Goal: Information Seeking & Learning: Learn about a topic

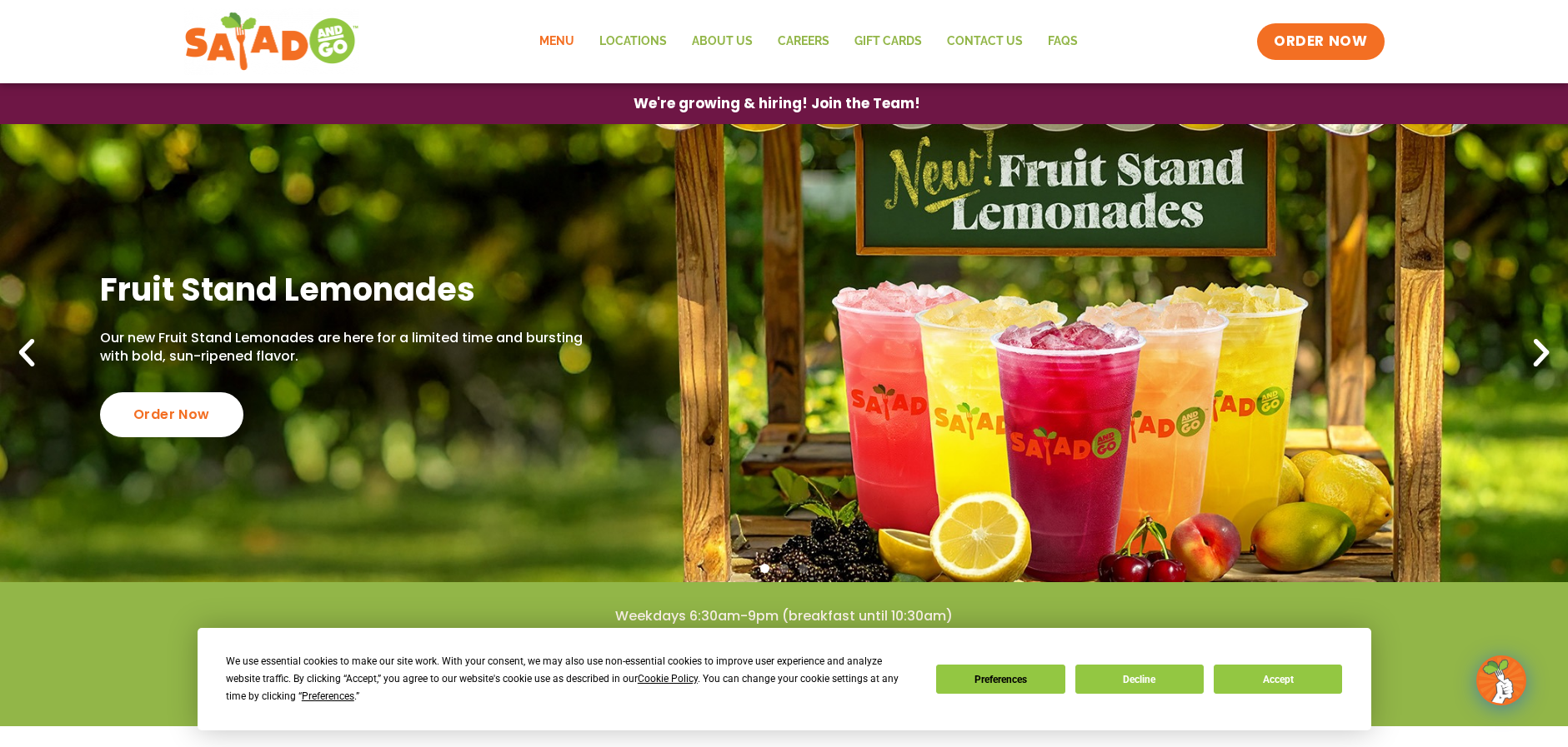
click at [566, 40] on link "Menu" at bounding box center [556, 41] width 60 height 38
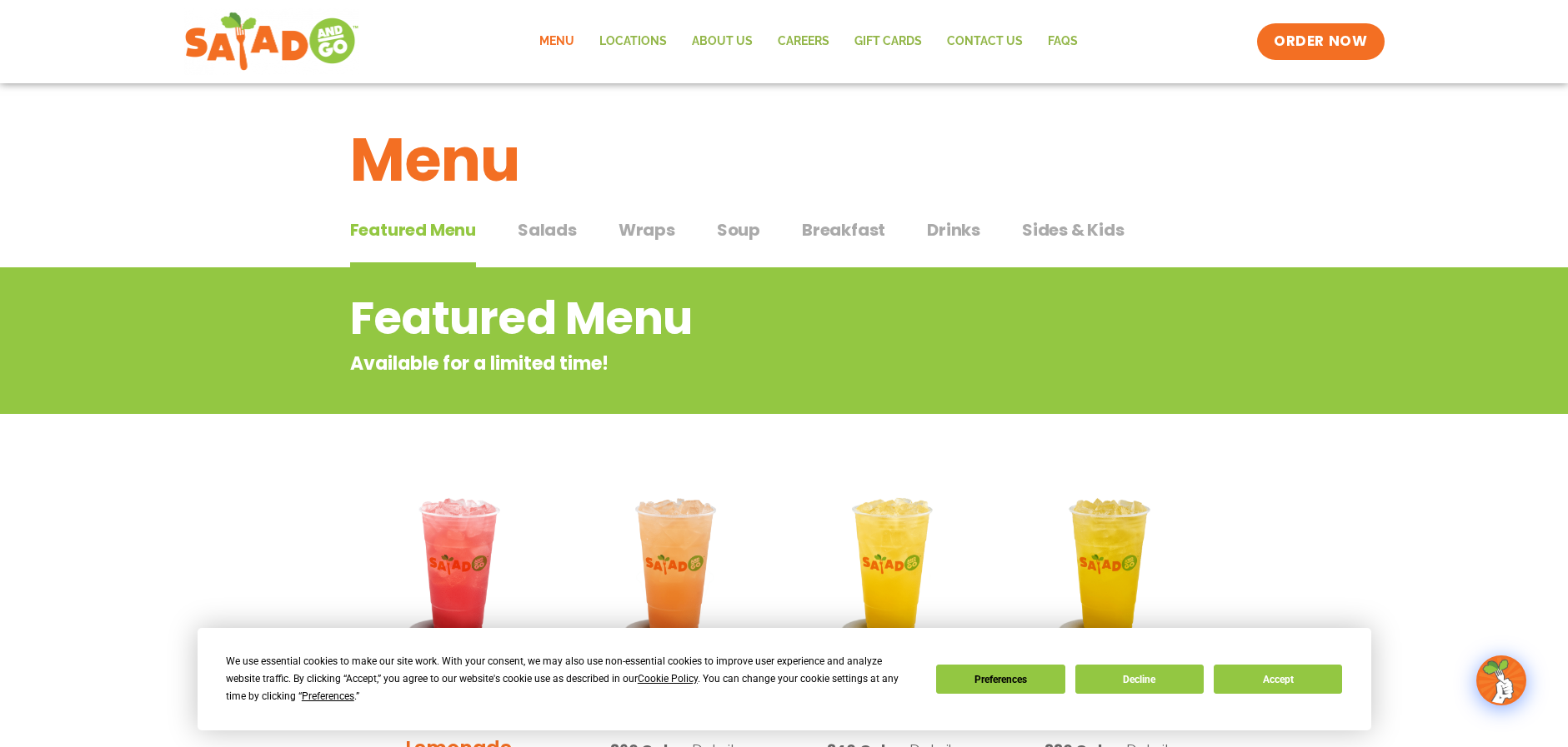
click at [557, 224] on span "Salads" at bounding box center [548, 229] width 60 height 25
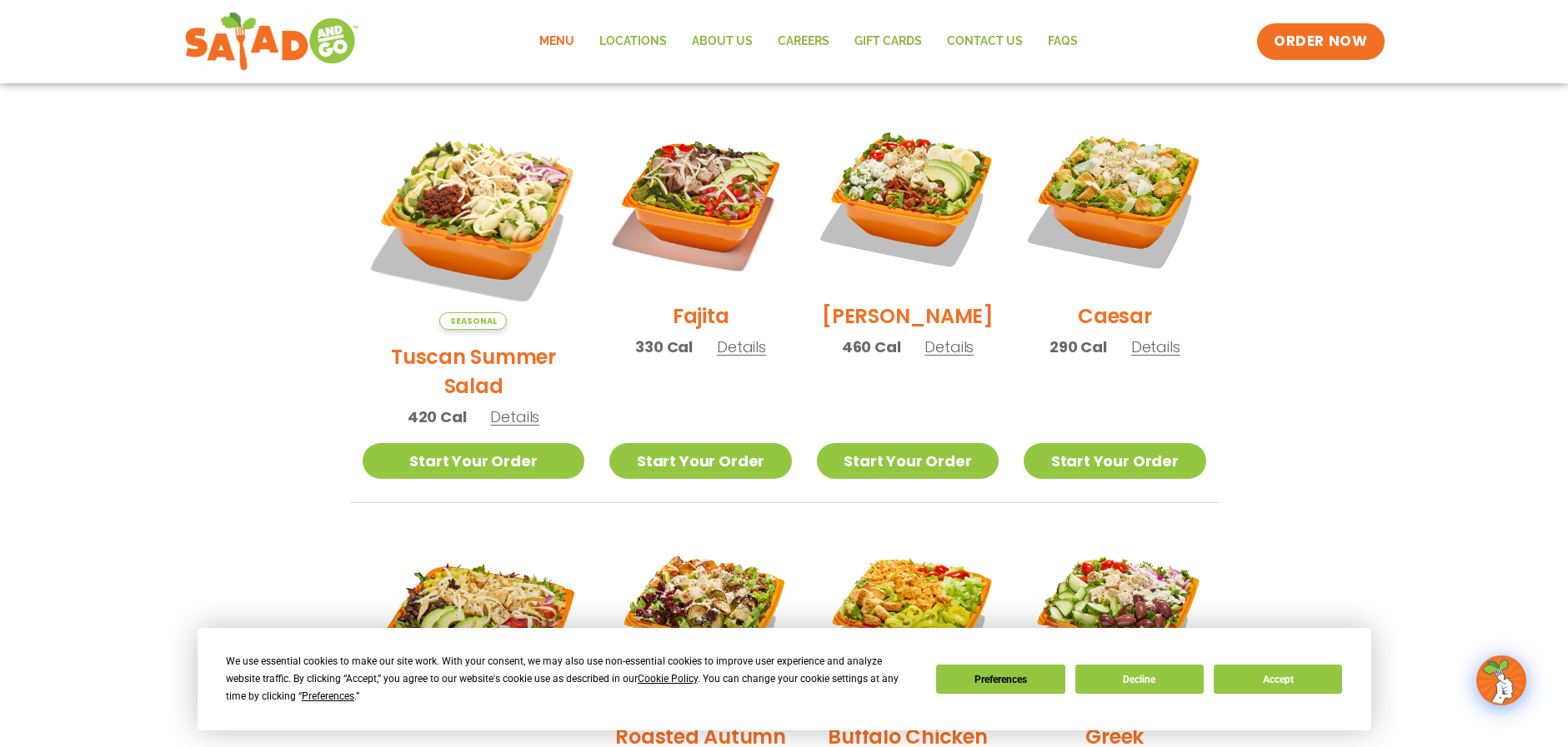
scroll to position [428, 0]
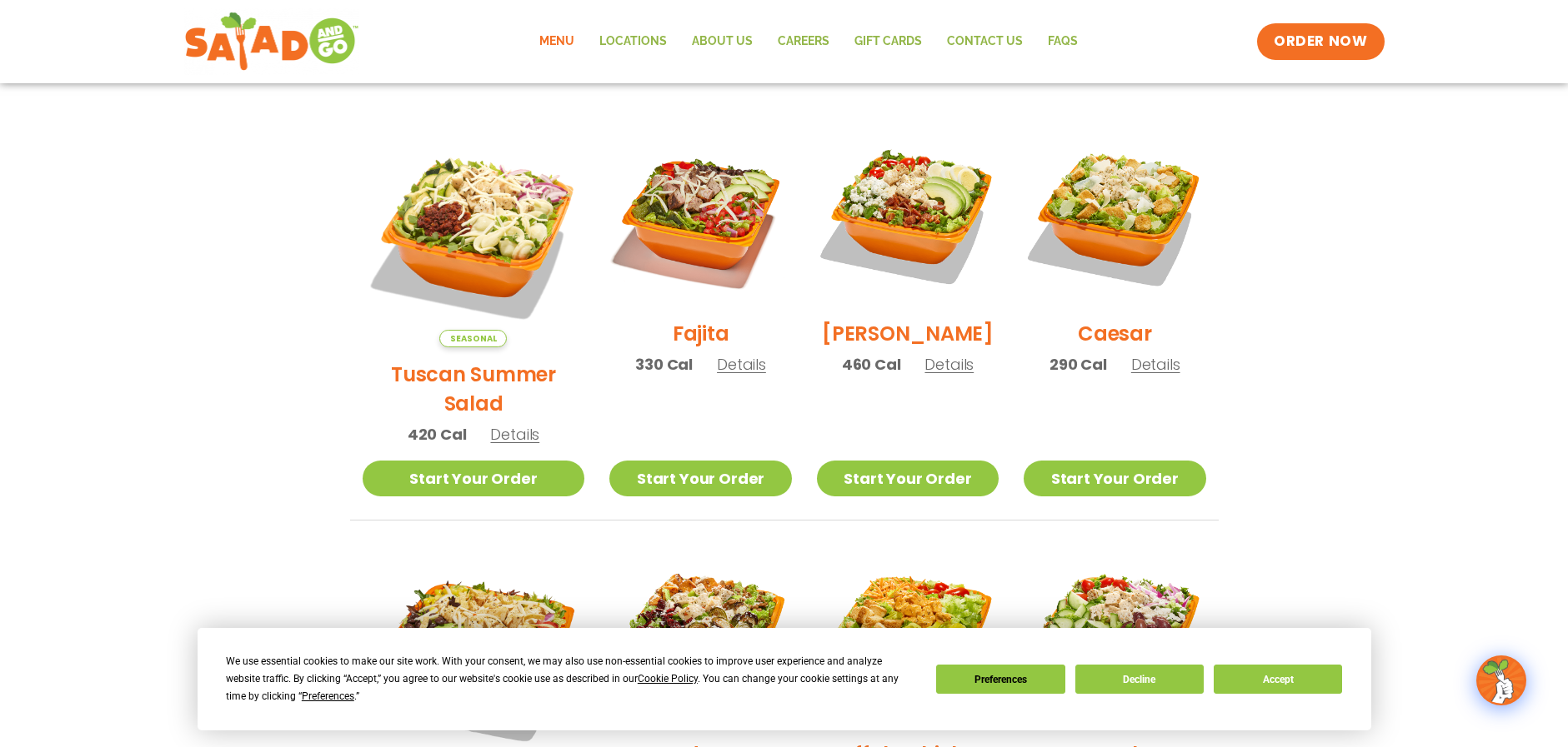
click at [673, 337] on h2 "Fajita" at bounding box center [700, 333] width 57 height 29
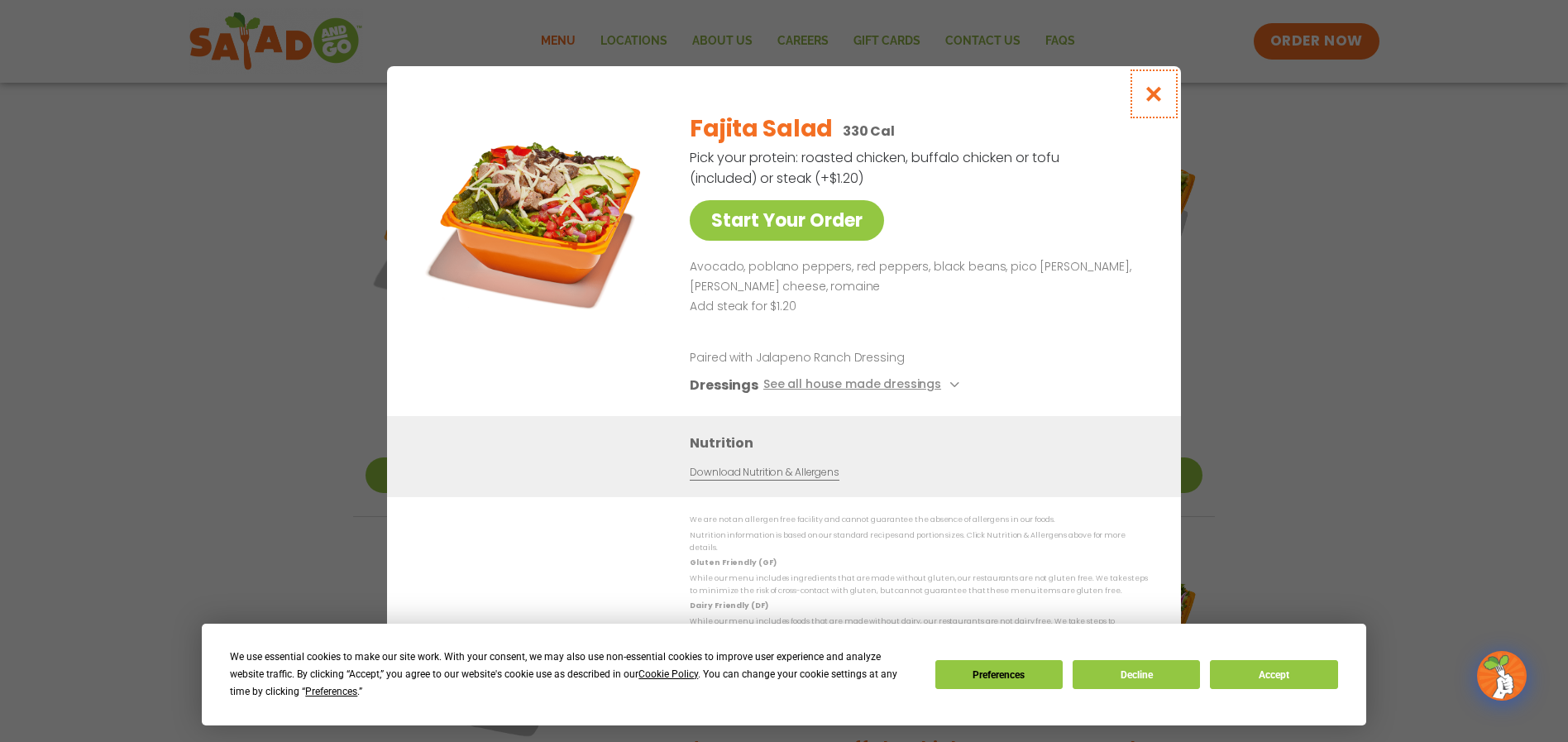
click at [1156, 96] on icon "Close modal" at bounding box center [1154, 93] width 21 height 17
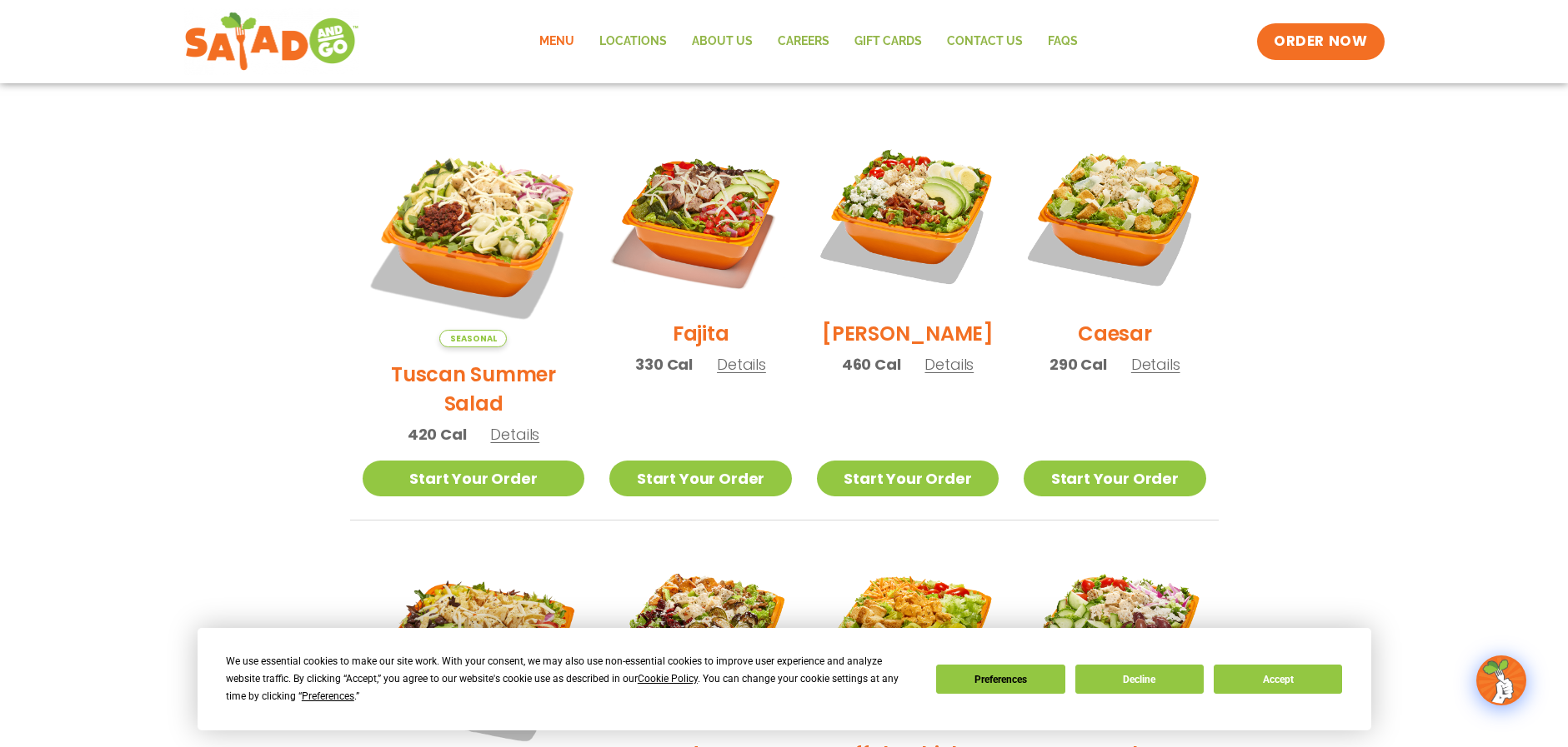
click at [1108, 346] on h2 "Caesar" at bounding box center [1115, 333] width 74 height 29
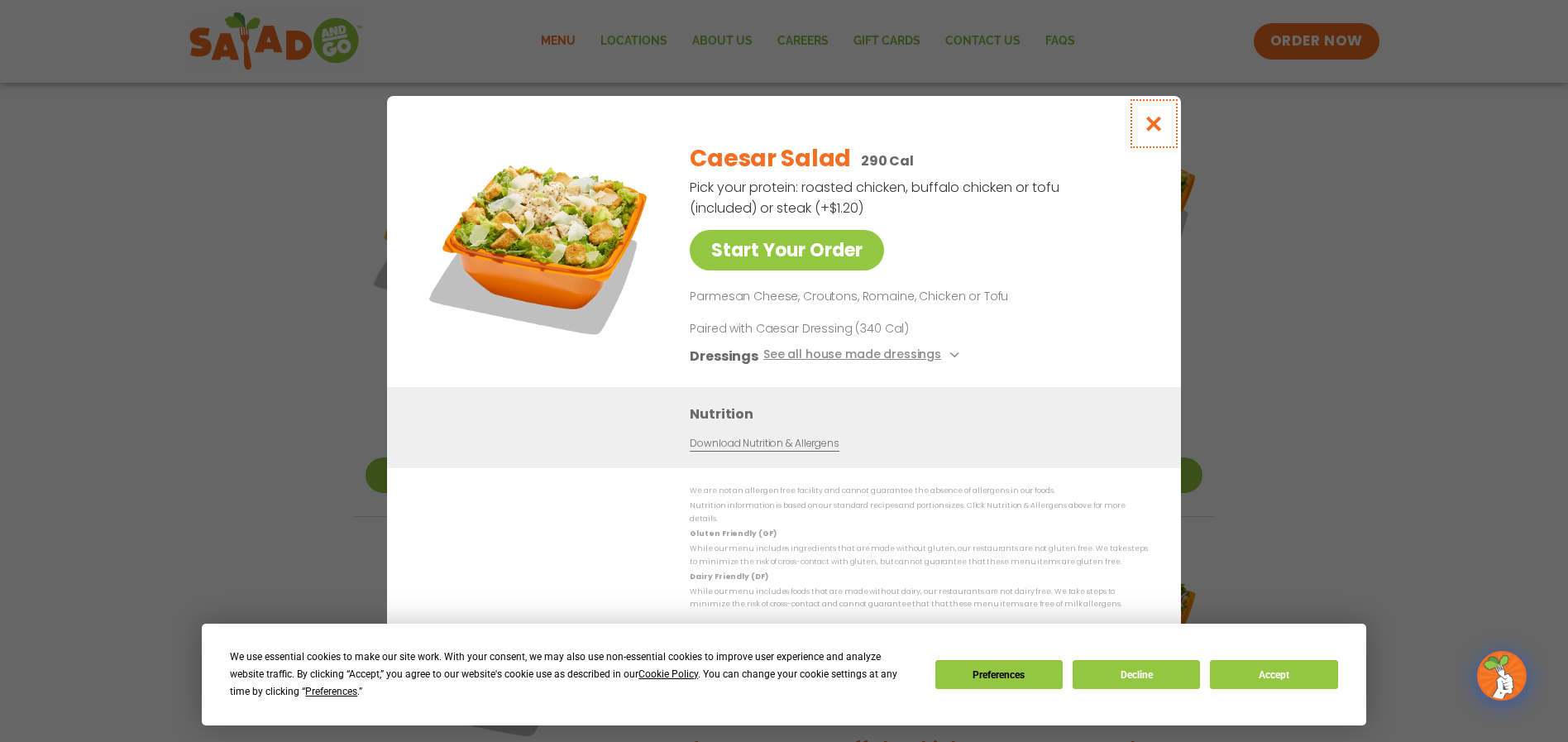
click at [1150, 125] on icon "Close modal" at bounding box center [1154, 124] width 21 height 17
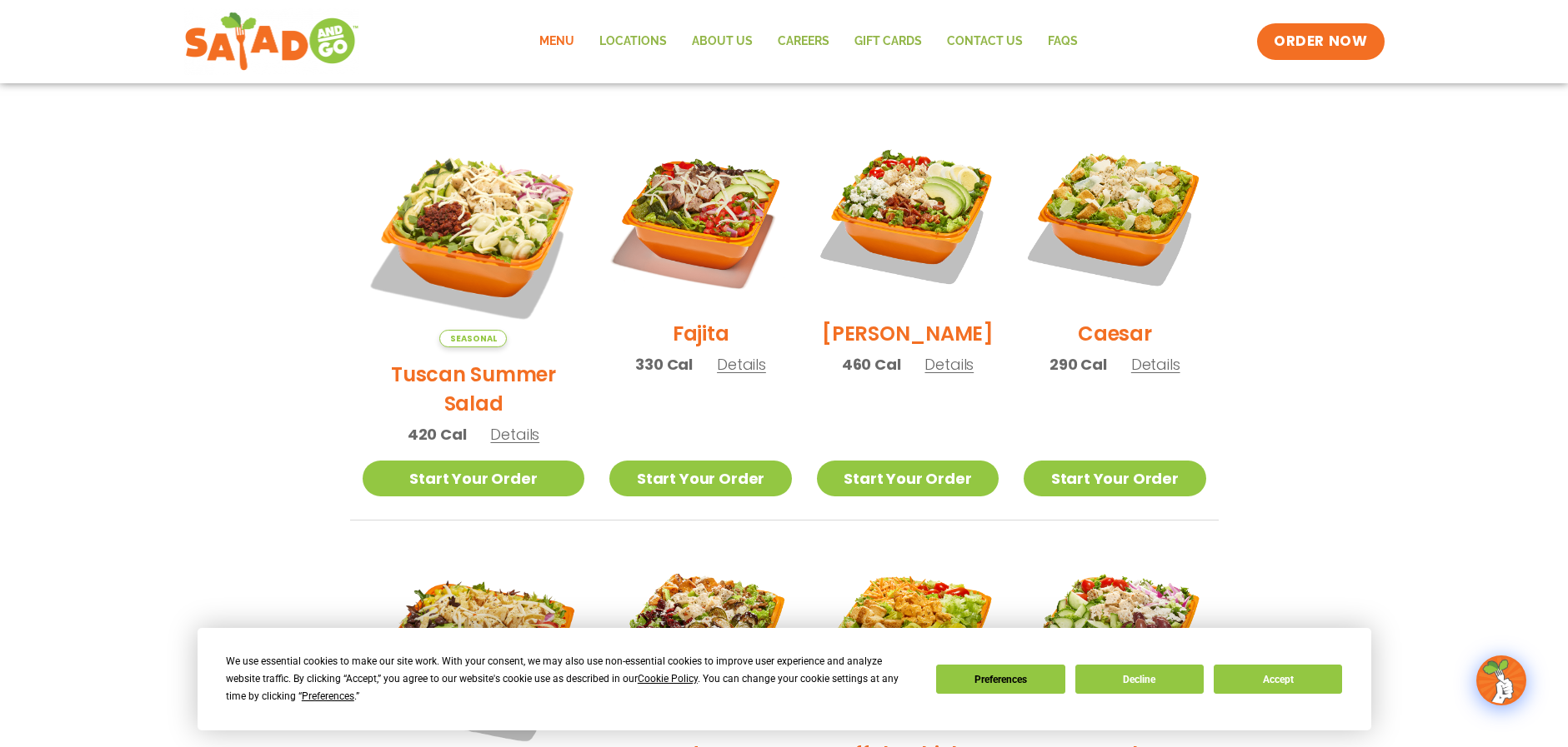
click at [889, 349] on h2 "[PERSON_NAME]" at bounding box center [908, 333] width 172 height 29
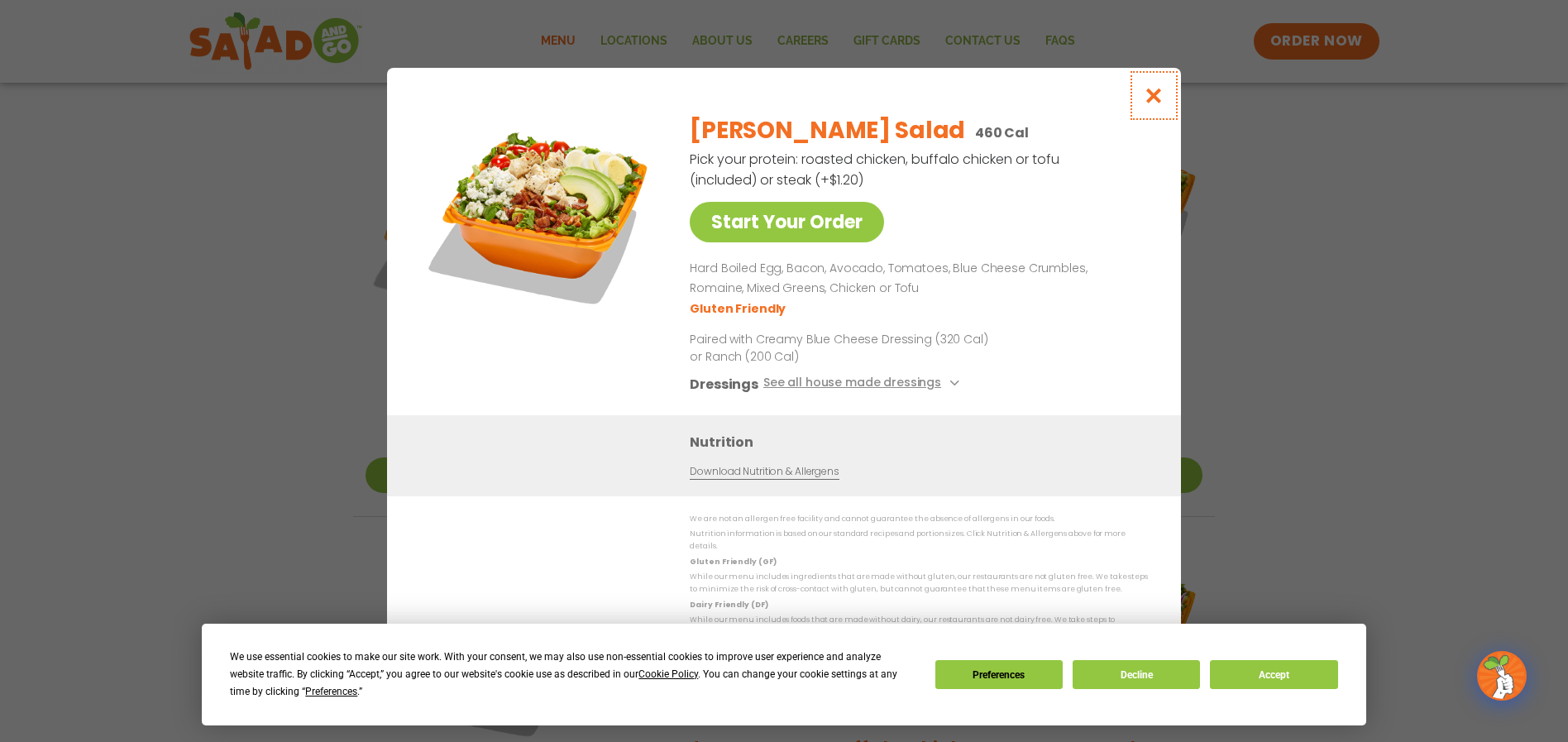
click at [1155, 104] on icon "Close modal" at bounding box center [1154, 95] width 21 height 17
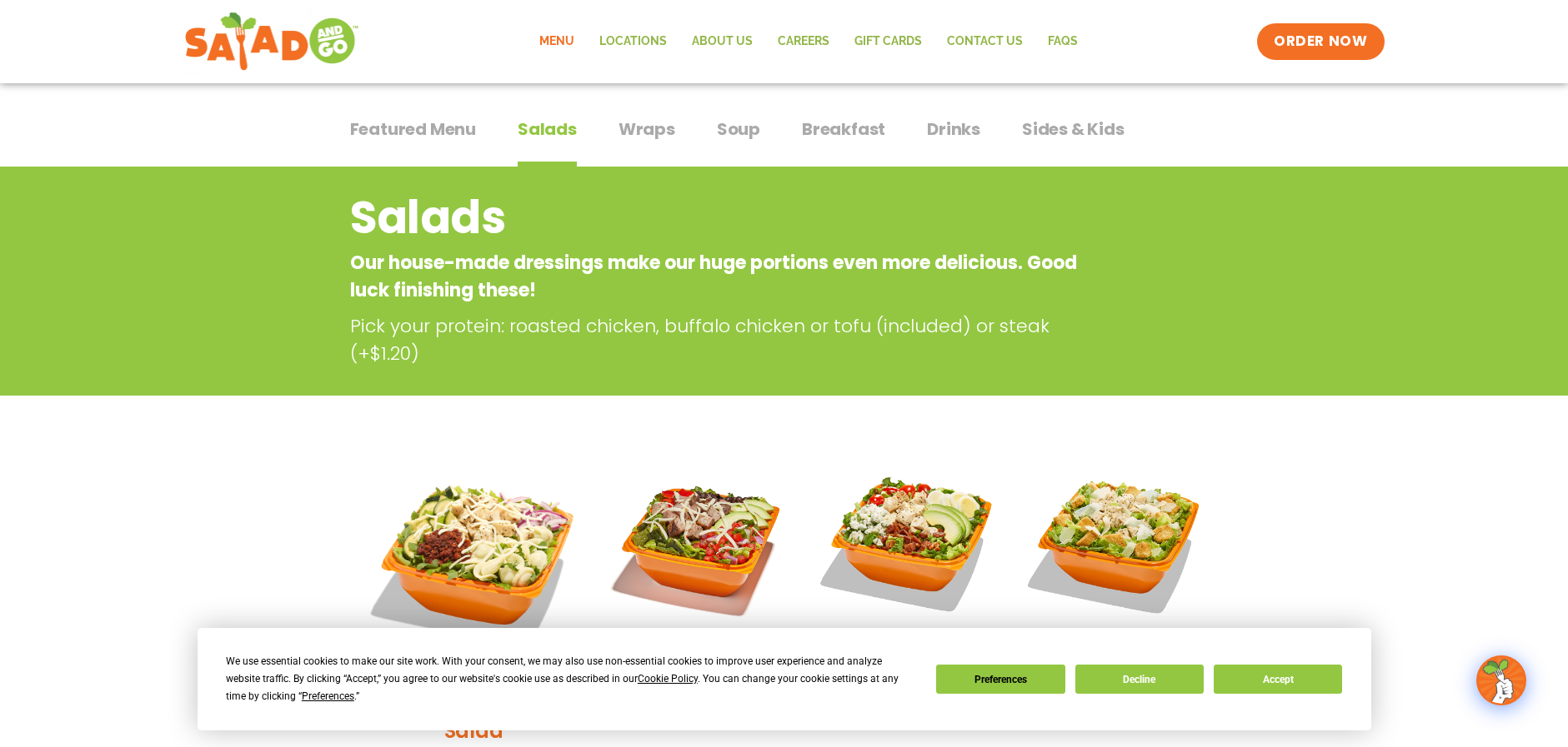
scroll to position [0, 0]
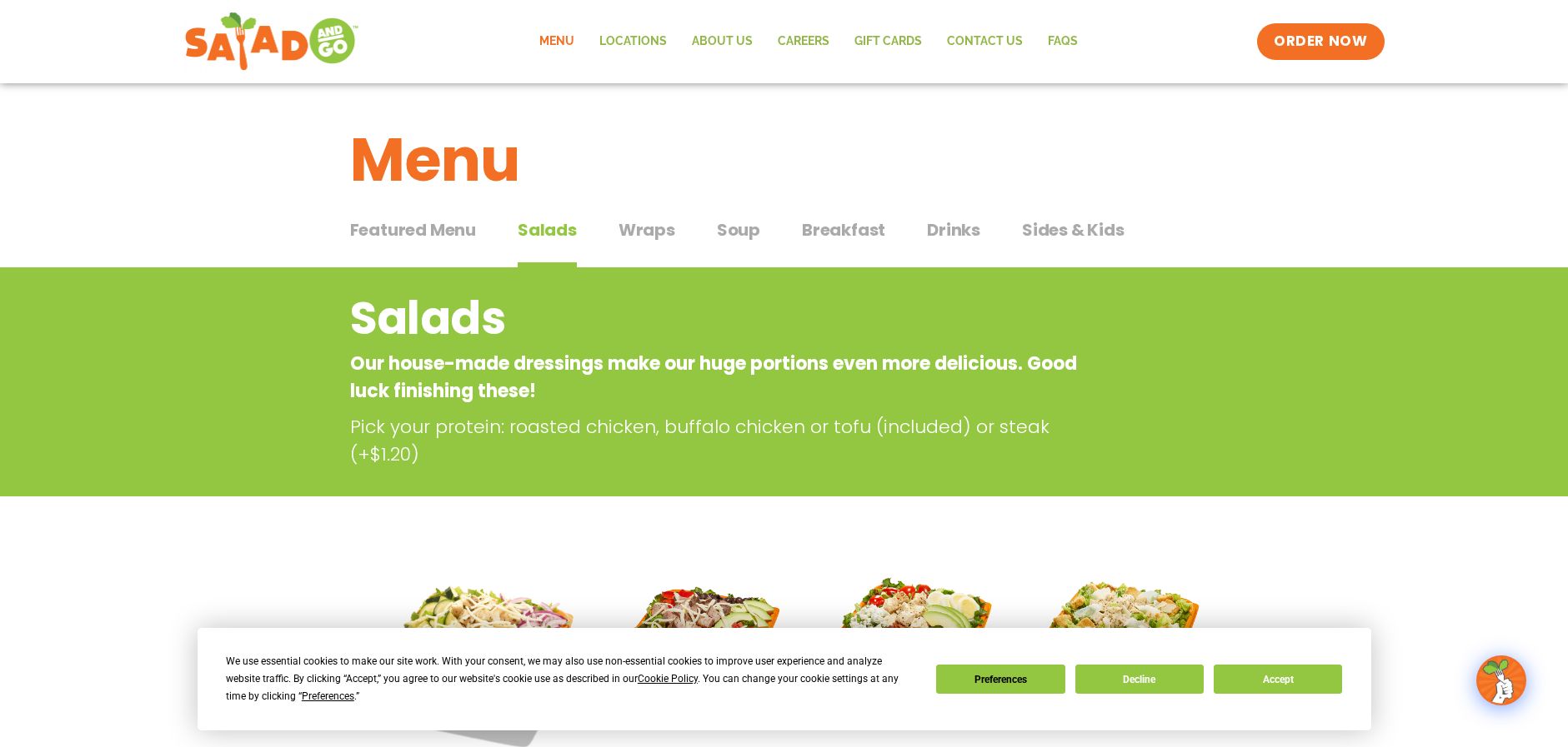
click at [639, 229] on span "Wraps" at bounding box center [647, 229] width 57 height 25
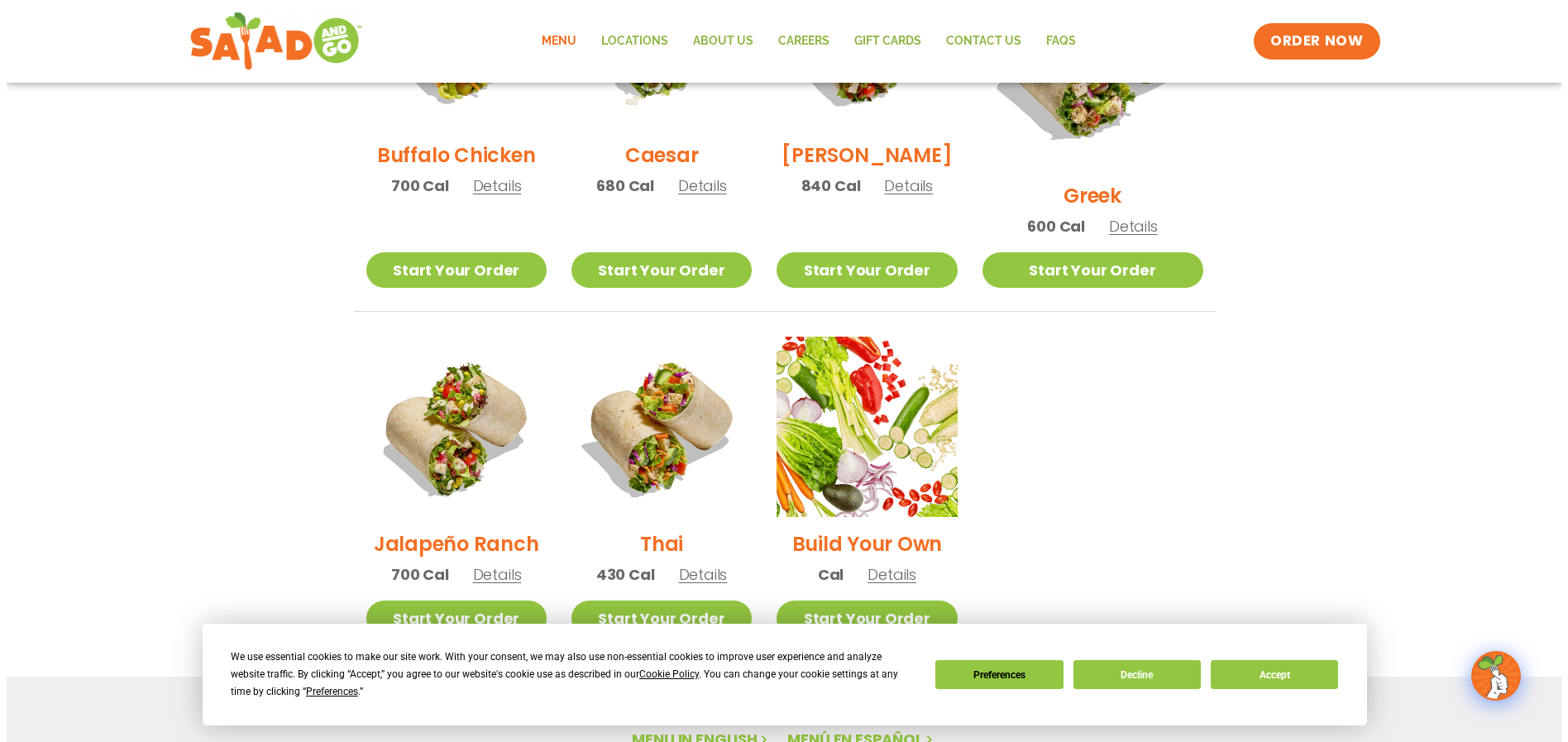
scroll to position [993, 0]
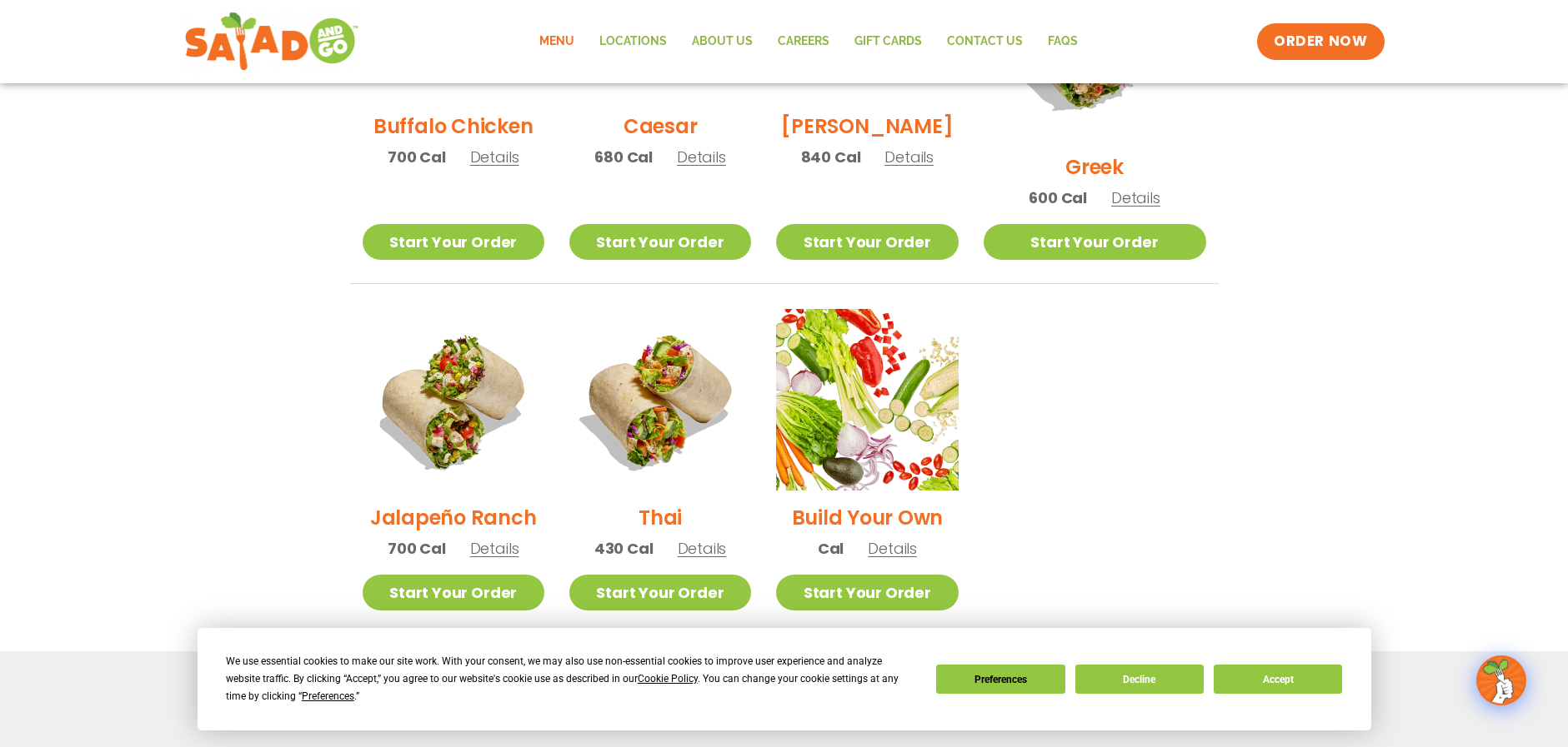
click at [455, 504] on h2 "Jalapeño Ranch" at bounding box center [453, 518] width 167 height 29
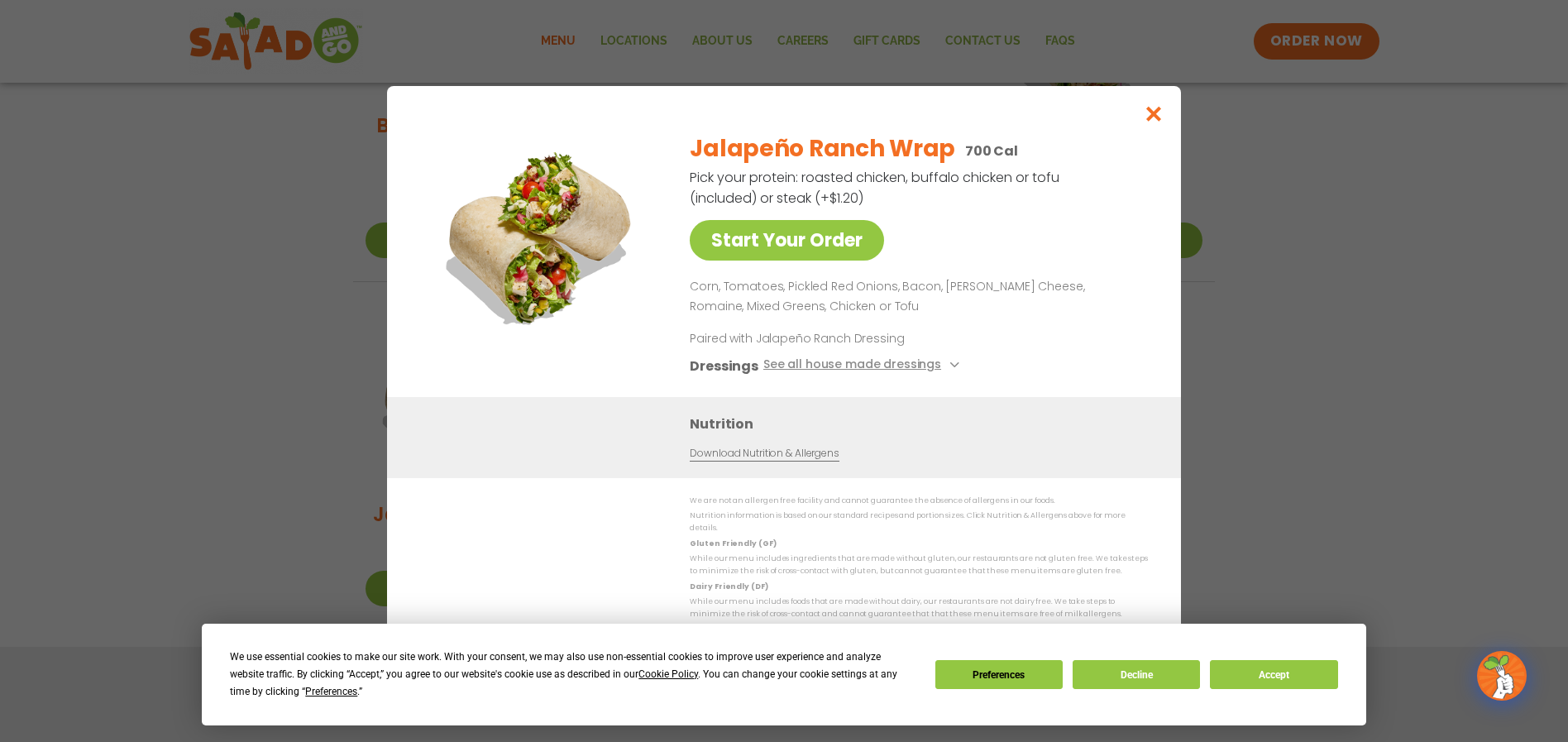
click at [216, 349] on div "Start Your Order Jalapeño Ranch Wrap 700 Cal Pick your protein: roasted chicken…" at bounding box center [784, 371] width 1568 height 742
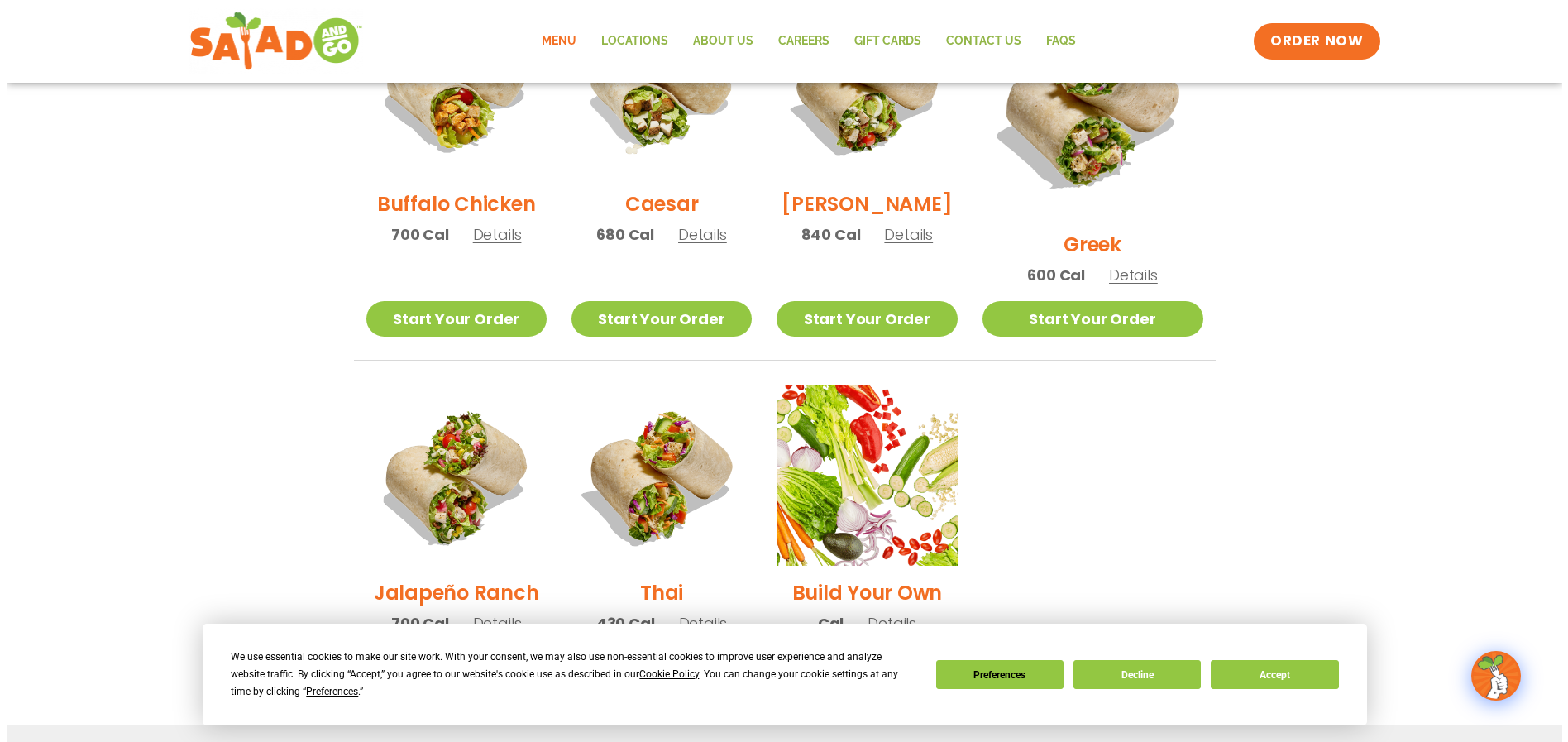
scroll to position [860, 0]
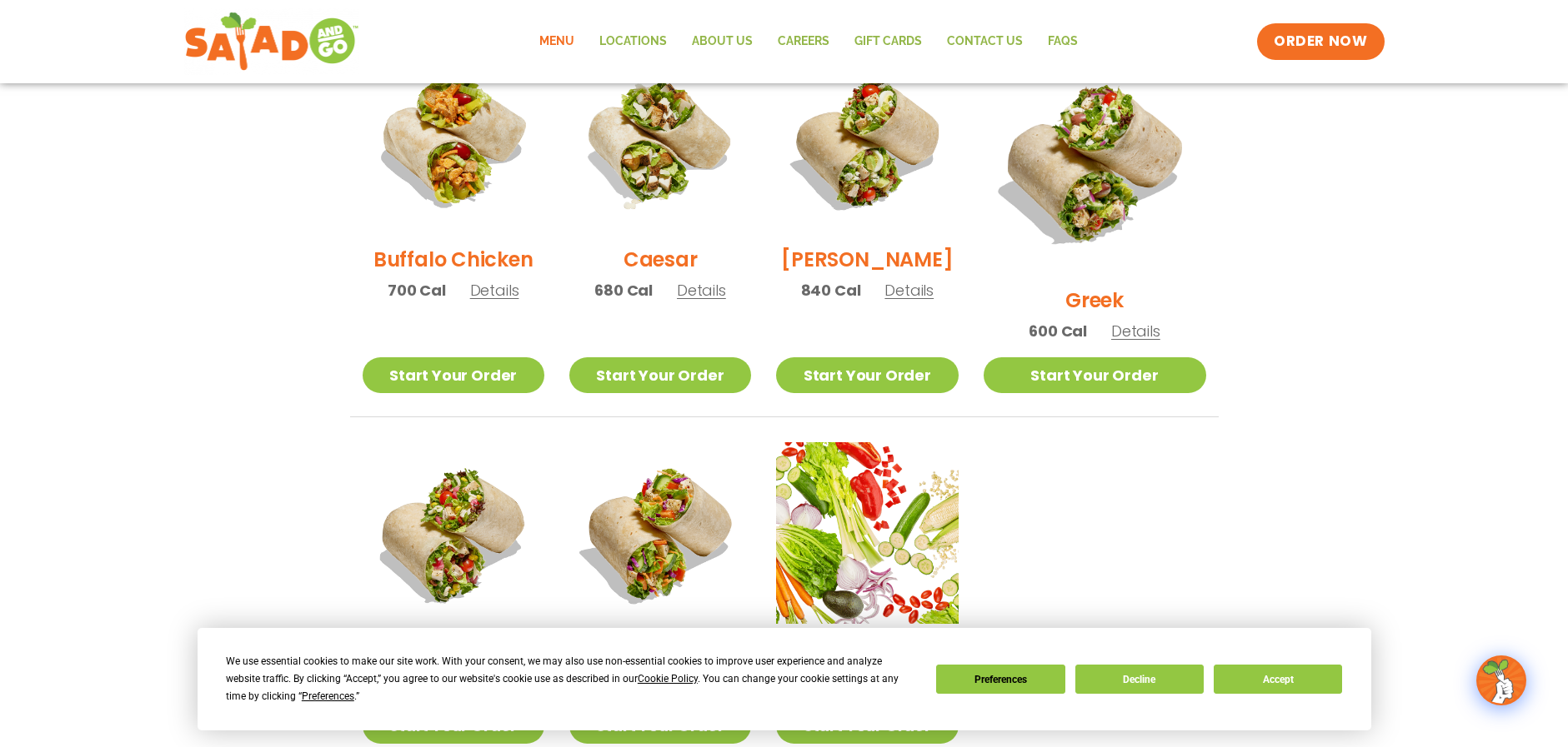
click at [681, 268] on h2 "Caesar" at bounding box center [660, 259] width 74 height 29
